Goal: Task Accomplishment & Management: Complete application form

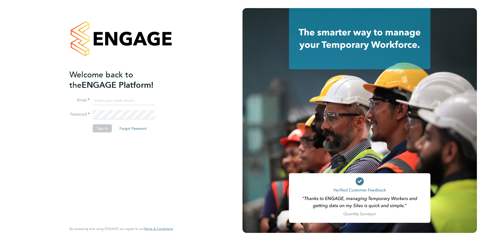
type input "edyta.marchant@brightonandhovealbion.com"
click at [101, 128] on button "Sign In" at bounding box center [102, 128] width 19 height 8
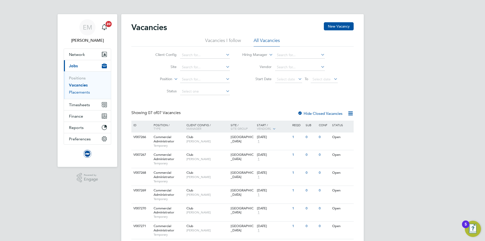
click at [81, 94] on link "Placements" at bounding box center [79, 92] width 21 height 5
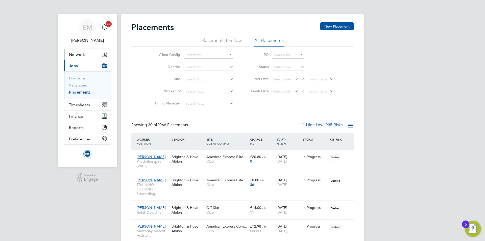
click at [74, 54] on span "Network" at bounding box center [77, 54] width 16 height 5
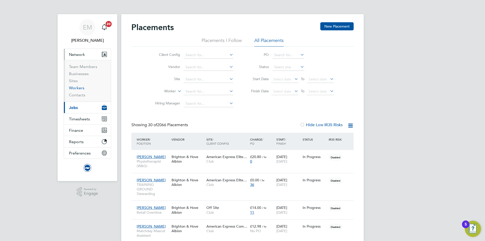
click at [70, 88] on link "Workers" at bounding box center [76, 87] width 15 height 5
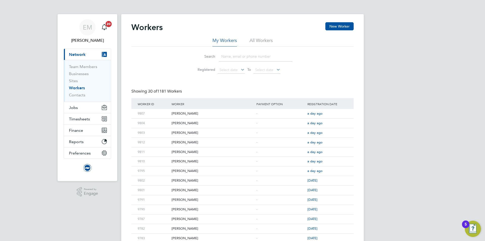
click at [252, 40] on li "All Workers" at bounding box center [260, 41] width 23 height 9
click at [249, 57] on input at bounding box center [256, 56] width 74 height 10
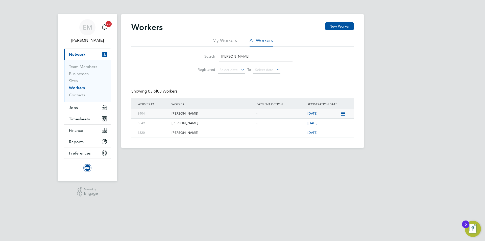
type input "helen"
click at [342, 114] on icon at bounding box center [342, 114] width 5 height 6
click at [332, 124] on li "Invite Worker" at bounding box center [331, 125] width 28 height 7
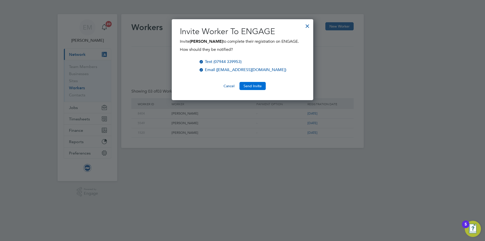
click at [258, 85] on button "Send Invite" at bounding box center [252, 86] width 26 height 8
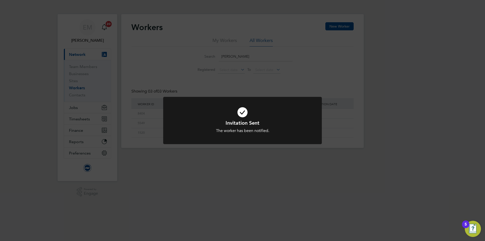
drag, startPoint x: 247, startPoint y: 169, endPoint x: 234, endPoint y: 168, distance: 13.4
click at [247, 170] on div "Invitation Sent The worker has been notified. Cancel Okay" at bounding box center [242, 120] width 485 height 241
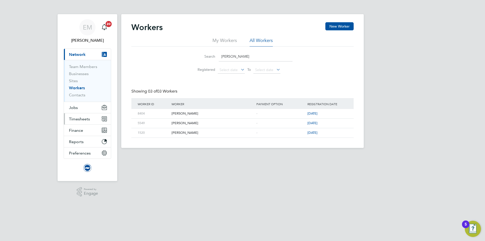
click at [75, 118] on span "Timesheets" at bounding box center [79, 118] width 21 height 5
click at [72, 107] on span "Jobs" at bounding box center [73, 107] width 9 height 5
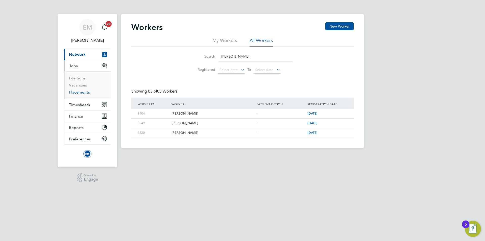
click at [80, 91] on link "Placements" at bounding box center [79, 92] width 21 height 5
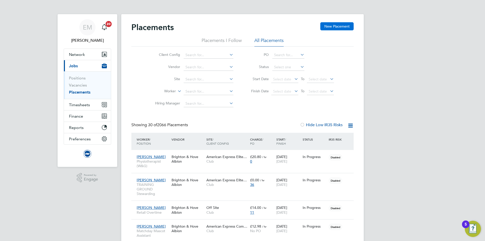
click at [341, 26] on button "New Placement" at bounding box center [336, 26] width 33 height 8
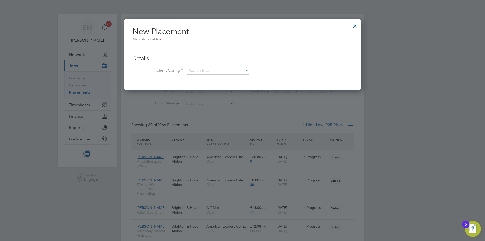
click at [355, 26] on div at bounding box center [354, 24] width 9 height 9
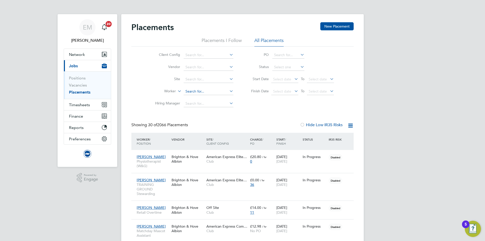
click at [196, 92] on input at bounding box center [209, 91] width 50 height 7
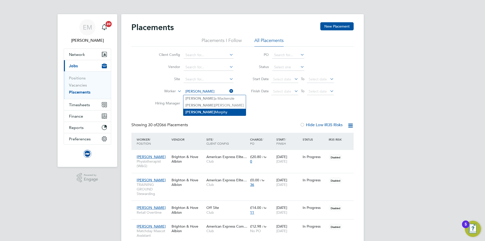
click at [208, 111] on li "Helen Morphy" at bounding box center [214, 112] width 62 height 7
type input "Helen Morphy"
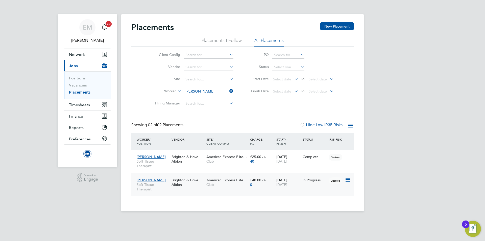
click at [222, 188] on div "American Express Elite… Club" at bounding box center [227, 182] width 44 height 14
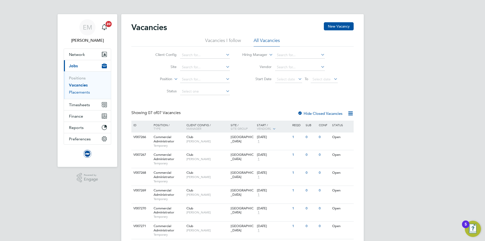
click at [76, 93] on link "Placements" at bounding box center [79, 92] width 21 height 5
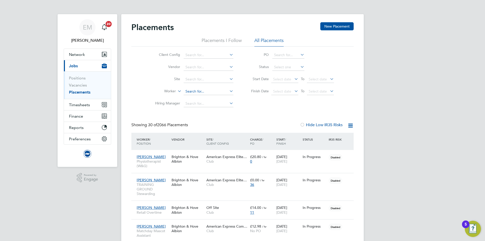
click at [199, 91] on input at bounding box center [209, 91] width 50 height 7
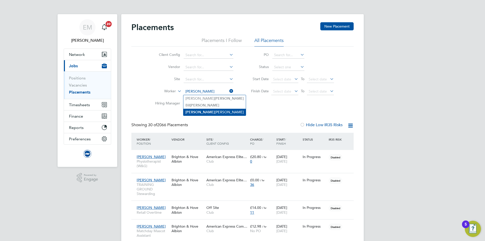
click at [205, 112] on li "Jackson Jones" at bounding box center [214, 112] width 62 height 7
type input "[PERSON_NAME] [PERSON_NAME]"
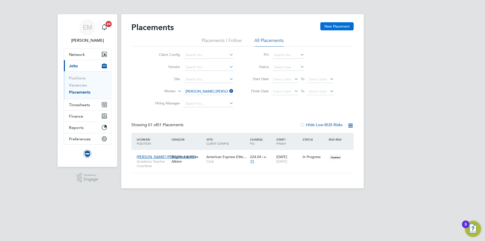
click at [335, 28] on button "New Placement" at bounding box center [336, 26] width 33 height 8
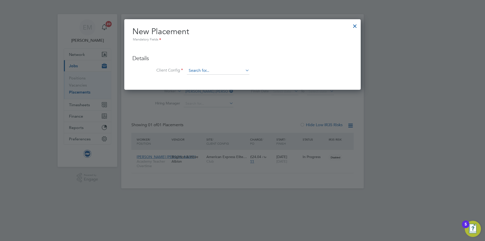
click at [218, 67] on input at bounding box center [218, 71] width 62 height 8
click at [200, 76] on li "Club" at bounding box center [218, 77] width 63 height 7
type input "Club"
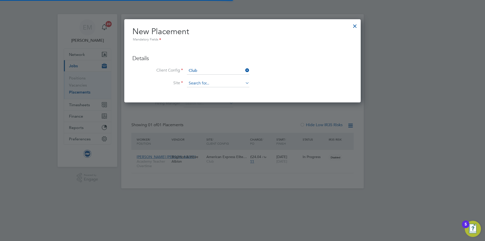
click at [196, 86] on input at bounding box center [218, 84] width 62 height 8
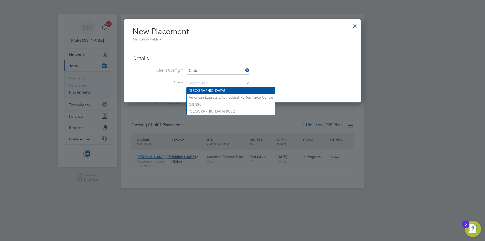
click at [205, 90] on li "American Express Community Stadium" at bounding box center [231, 90] width 88 height 7
type input "American Express Community Stadium"
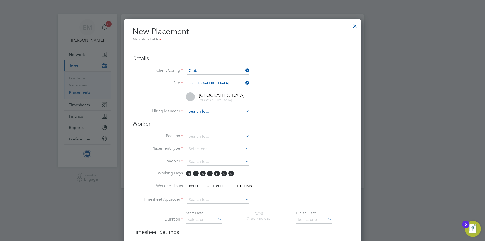
click at [193, 113] on input at bounding box center [218, 112] width 62 height 8
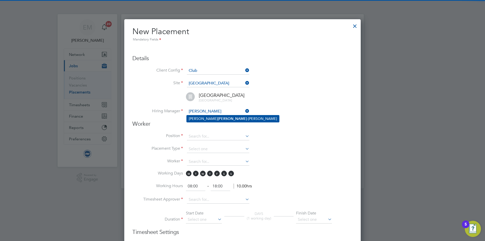
click at [215, 120] on li "Richard Valder -Davis" at bounding box center [233, 118] width 92 height 7
type input "Richard Valder-Davis"
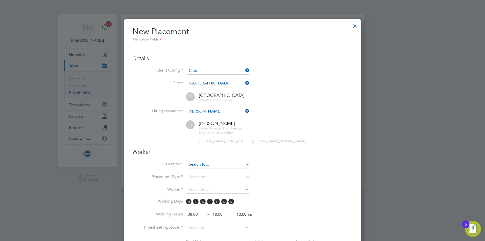
click at [201, 165] on input at bounding box center [218, 165] width 62 height 8
click at [208, 178] on b "Safeg" at bounding box center [209, 178] width 10 height 4
type input "Matchday Safeguarding Team"
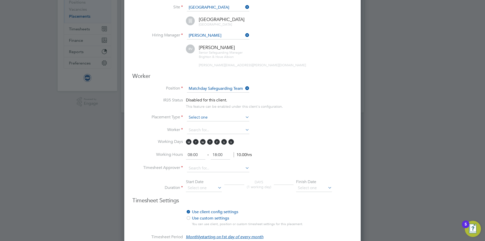
click at [191, 119] on input at bounding box center [218, 118] width 62 height 8
click at [192, 123] on li "Temporary" at bounding box center [218, 124] width 63 height 7
type input "Temporary"
click at [197, 131] on input at bounding box center [218, 130] width 62 height 8
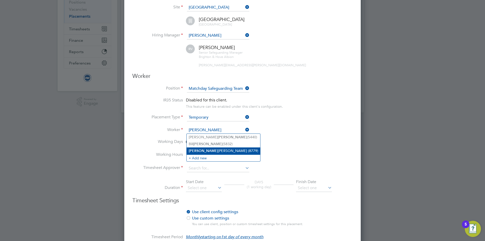
click at [205, 151] on li "Jackson Jones (8779)" at bounding box center [223, 150] width 73 height 7
type input "Jackson Jones (8779)"
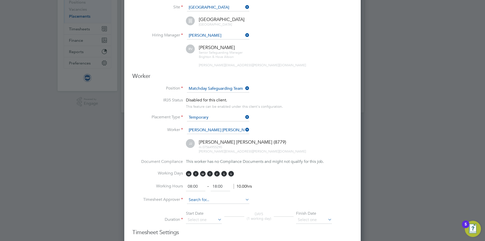
click at [203, 199] on input at bounding box center [218, 200] width 62 height 8
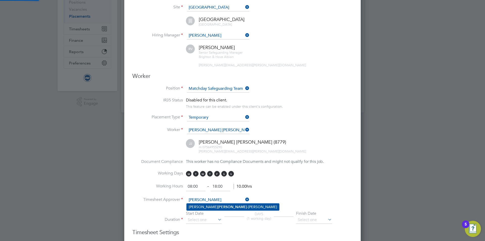
click at [218, 206] on b "Valder" at bounding box center [232, 206] width 29 height 4
type input "Richard Valder-Davis"
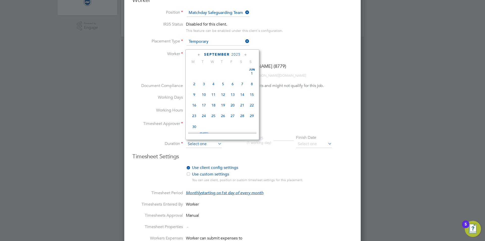
click at [194, 144] on input at bounding box center [204, 144] width 36 height 8
click at [251, 84] on span "31" at bounding box center [252, 80] width 10 height 10
type input "31 Aug 2025"
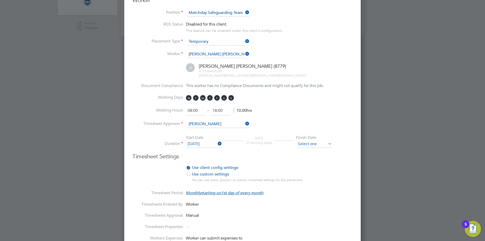
click at [311, 141] on input at bounding box center [314, 144] width 36 height 8
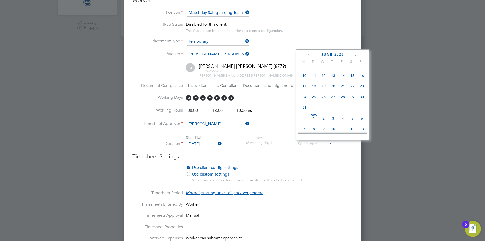
click at [345, 48] on span "30" at bounding box center [343, 44] width 10 height 10
type input "30 Jun 2028"
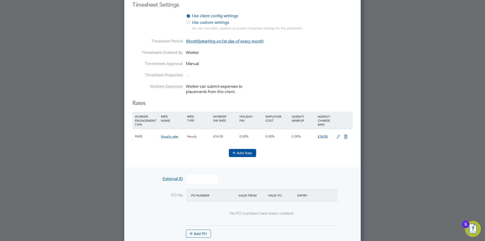
click at [247, 153] on button "Add Rate" at bounding box center [242, 153] width 27 height 8
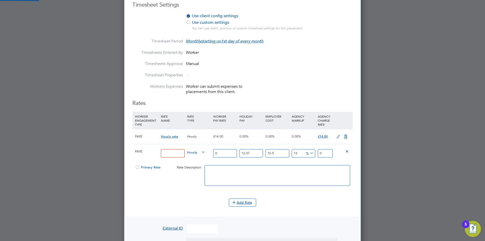
click at [170, 155] on input at bounding box center [172, 153] width 23 height 8
click at [169, 155] on input "safeg" at bounding box center [172, 153] width 23 height 8
click at [168, 154] on input "safeg" at bounding box center [172, 153] width 23 height 8
click at [176, 151] on input "safeg" at bounding box center [172, 153] width 23 height 8
drag, startPoint x: 175, startPoint y: 152, endPoint x: 134, endPoint y: 149, distance: 41.0
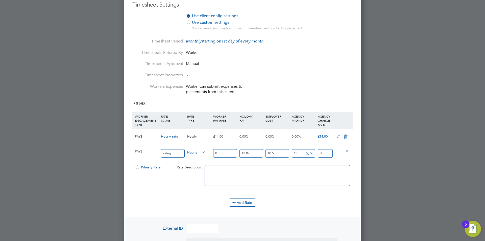
click at [136, 149] on div "PAYE safeg Hourly 0 12.07 n/a 10.5 n/a 13 0 % 0" at bounding box center [242, 153] width 220 height 19
type input "Matchday Safeguarding Team"
drag, startPoint x: 225, startPoint y: 147, endPoint x: 216, endPoint y: 148, distance: 8.6
click at [216, 148] on div "0" at bounding box center [225, 153] width 26 height 18
drag, startPoint x: 225, startPoint y: 151, endPoint x: 205, endPoint y: 152, distance: 19.5
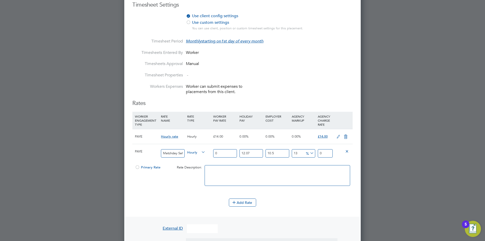
click at [205, 152] on div "PAYE Matchday Safeguarding Team Hourly 0 12.07 n/a 10.5 n/a 13 0 % 0" at bounding box center [242, 153] width 220 height 19
type input "1"
type input "1.399362055"
type input "15"
type input "20.990430825"
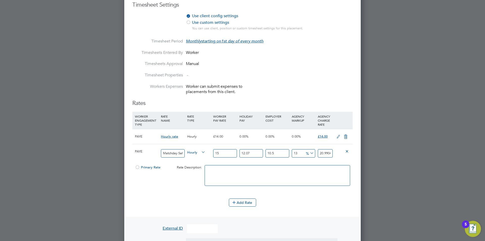
type input "15"
type input "0"
type input "18.72975"
type input "0"
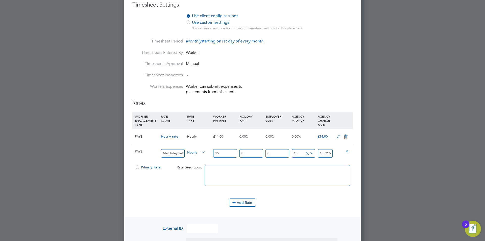
type input "0"
type input "15"
type input "0"
click at [136, 167] on div at bounding box center [137, 169] width 5 height 4
click at [345, 139] on icon at bounding box center [345, 137] width 6 height 4
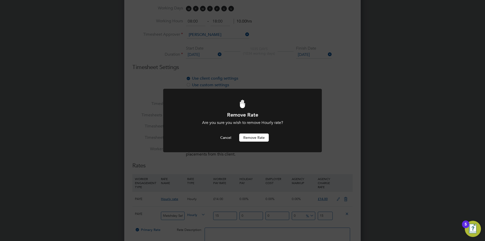
click at [246, 136] on button "Remove rate" at bounding box center [254, 137] width 30 height 8
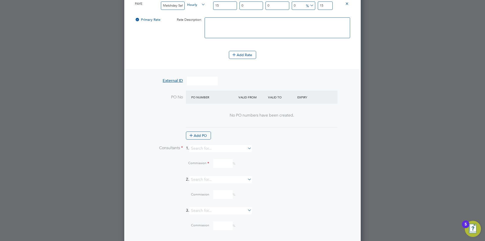
scroll to position [442, 0]
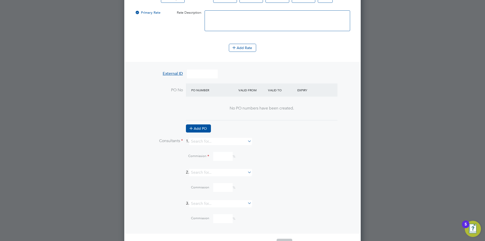
click at [206, 130] on button "Add PO" at bounding box center [198, 128] width 25 height 8
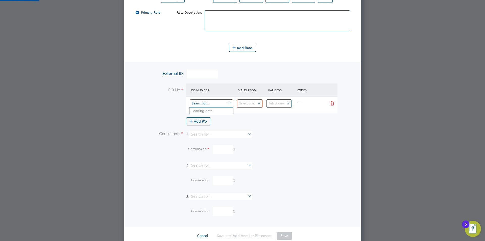
click at [202, 104] on input at bounding box center [211, 103] width 43 height 8
click at [208, 119] on li "0" at bounding box center [211, 117] width 44 height 7
type input "01 Jul 2020"
type input "28 Feb 2029"
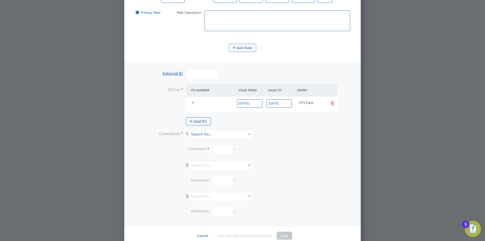
click at [217, 144] on li "Edyt a Marchant" at bounding box center [222, 140] width 63 height 7
type input "[PERSON_NAME]"
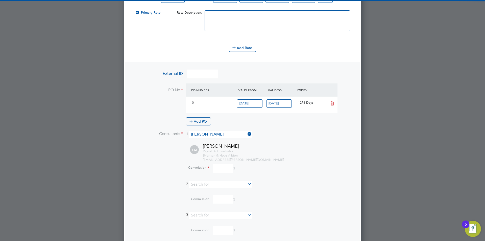
scroll to position [691, 237]
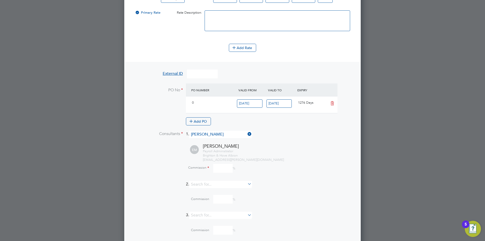
click at [220, 169] on input at bounding box center [222, 168] width 19 height 9
type input "0"
click at [293, 167] on div "Commission 0 %" at bounding box center [256, 168] width 194 height 9
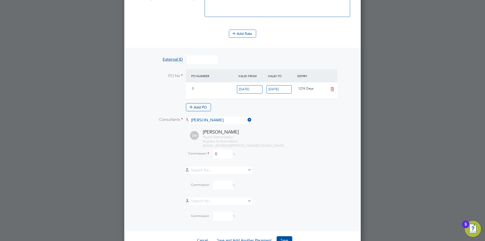
scroll to position [469, 0]
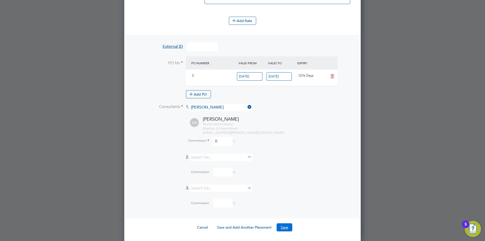
click at [283, 228] on button "Save" at bounding box center [284, 227] width 16 height 8
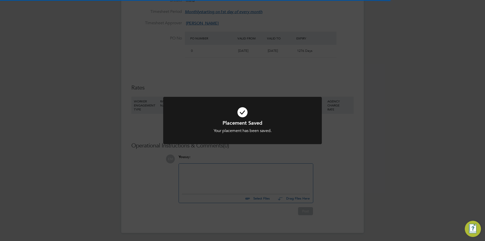
scroll to position [3, 3]
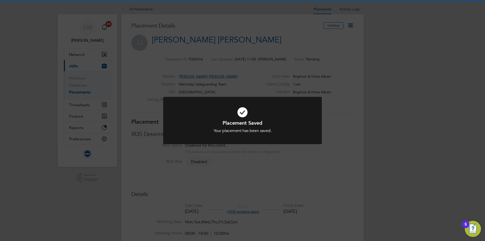
click at [253, 36] on div "Placement Saved Your placement has been saved. Cancel Okay" at bounding box center [242, 120] width 485 height 241
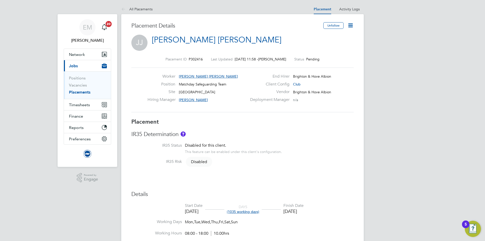
click at [351, 24] on icon at bounding box center [350, 25] width 6 height 6
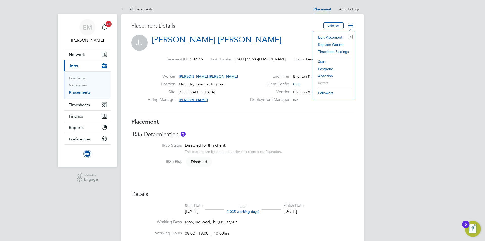
click at [323, 64] on li "Start" at bounding box center [333, 61] width 37 height 7
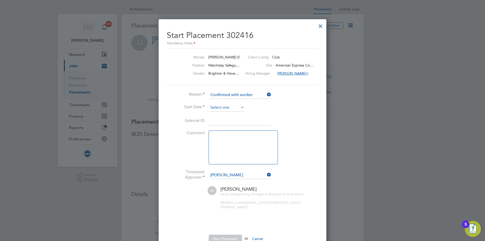
click at [219, 109] on input at bounding box center [226, 108] width 36 height 8
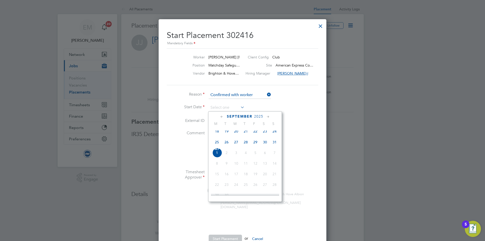
drag, startPoint x: 273, startPoint y: 146, endPoint x: 272, endPoint y: 149, distance: 3.2
click at [273, 147] on span "31" at bounding box center [275, 142] width 10 height 10
type input "31 Aug 2025"
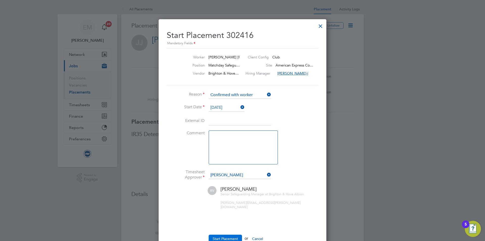
click at [221, 235] on button "Start Placement" at bounding box center [224, 238] width 33 height 8
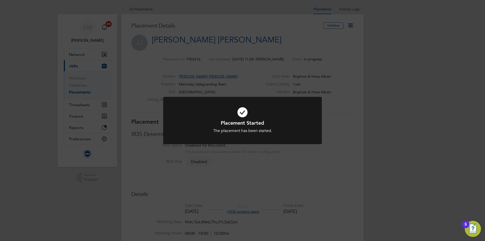
click at [223, 44] on div "Placement Started The placement has been started. Cancel Okay" at bounding box center [242, 120] width 485 height 241
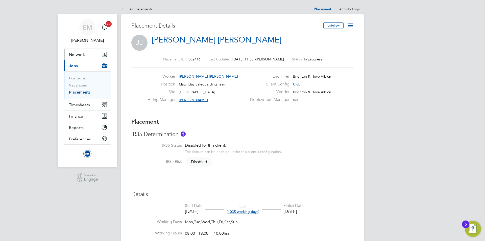
click at [70, 54] on span "Network" at bounding box center [77, 54] width 16 height 5
click at [71, 53] on span "Network" at bounding box center [77, 54] width 16 height 5
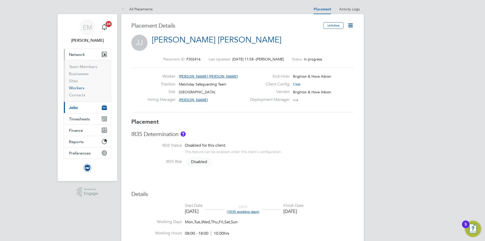
click at [76, 87] on link "Workers" at bounding box center [76, 87] width 15 height 5
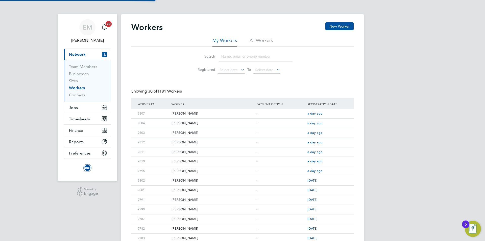
click at [267, 36] on div "Workers New Worker" at bounding box center [242, 29] width 222 height 15
click at [258, 45] on li "All Workers" at bounding box center [260, 41] width 23 height 9
click at [261, 41] on li "All Workers" at bounding box center [260, 41] width 23 height 9
click at [244, 56] on input at bounding box center [256, 56] width 74 height 10
type input "jackson"
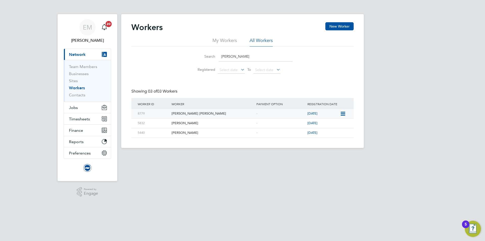
click at [188, 114] on div "[PERSON_NAME] [PERSON_NAME]" at bounding box center [212, 113] width 85 height 9
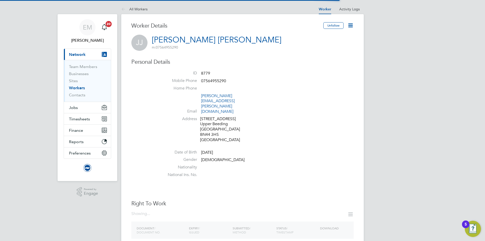
click at [350, 27] on icon at bounding box center [350, 25] width 6 height 6
click at [323, 36] on li "Invite Worker" at bounding box center [331, 37] width 41 height 7
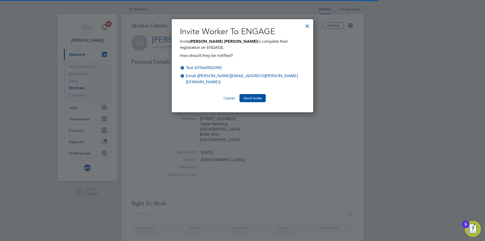
scroll to position [81, 142]
click at [258, 94] on button "Send Invite" at bounding box center [252, 98] width 26 height 8
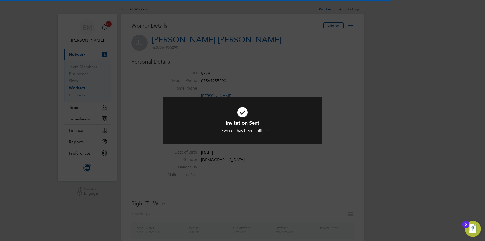
click at [272, 55] on div "Invitation Sent The worker has been notified. Cancel Okay" at bounding box center [242, 120] width 485 height 241
